Goal: Transaction & Acquisition: Purchase product/service

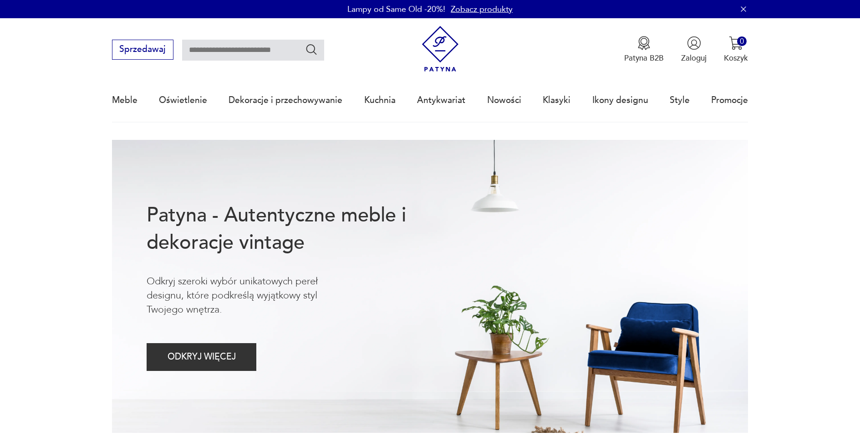
click at [254, 53] on input "text" at bounding box center [253, 50] width 142 height 21
type input "**********"
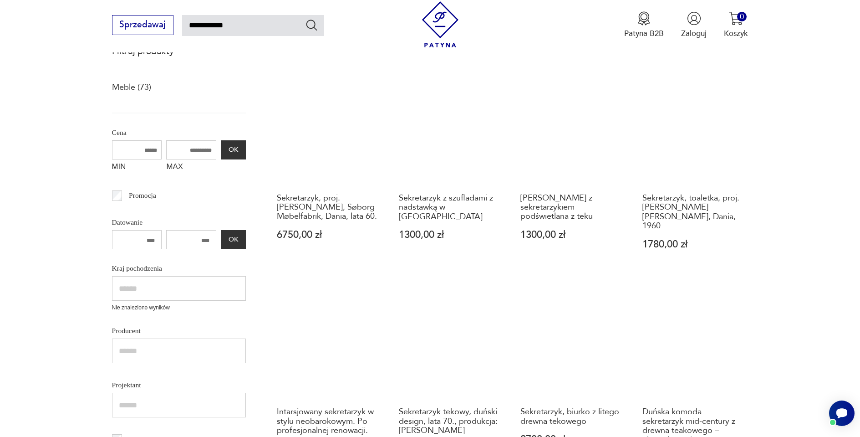
scroll to position [210, 0]
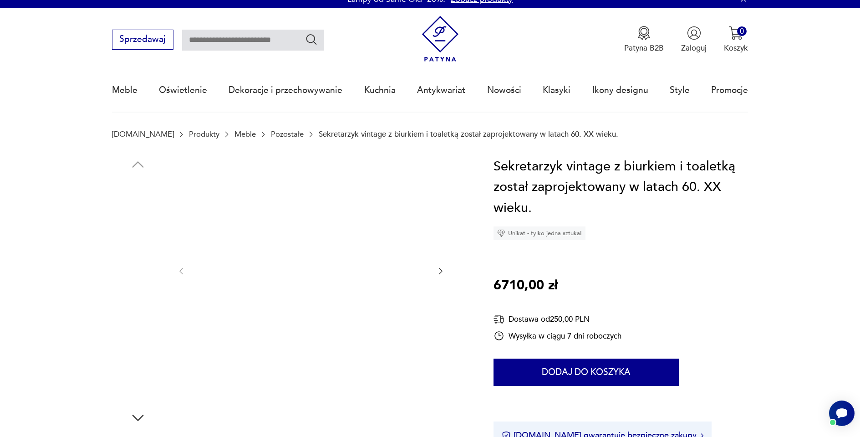
scroll to position [76, 0]
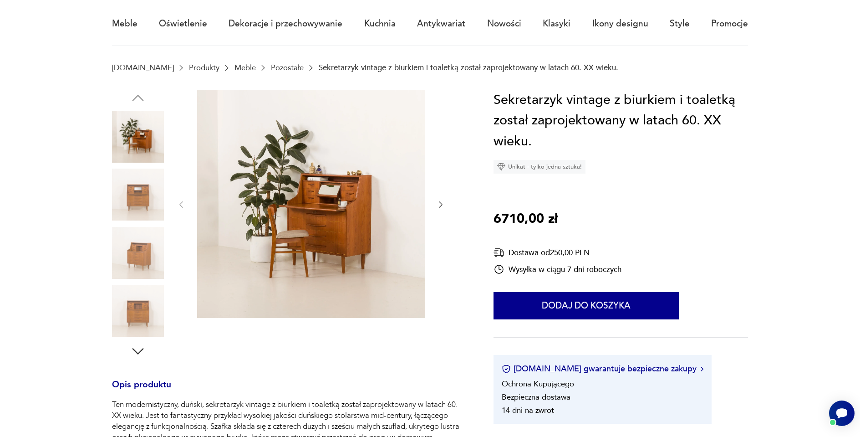
click at [143, 201] on img at bounding box center [138, 194] width 52 height 52
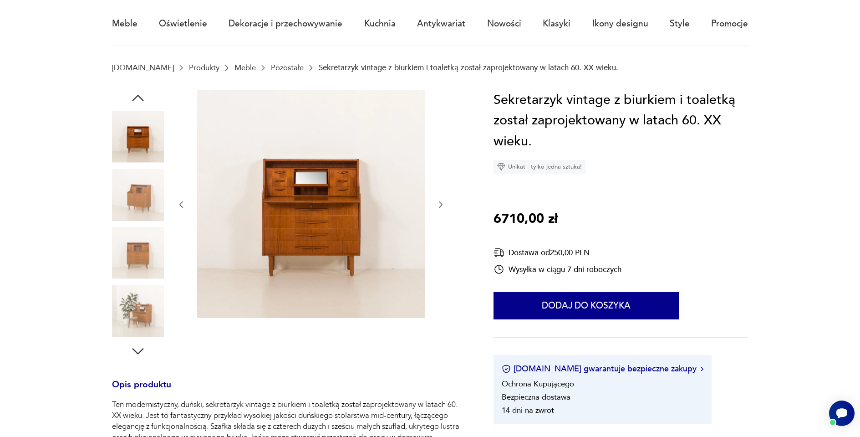
click at [141, 218] on img at bounding box center [138, 194] width 52 height 52
